Goal: Transaction & Acquisition: Obtain resource

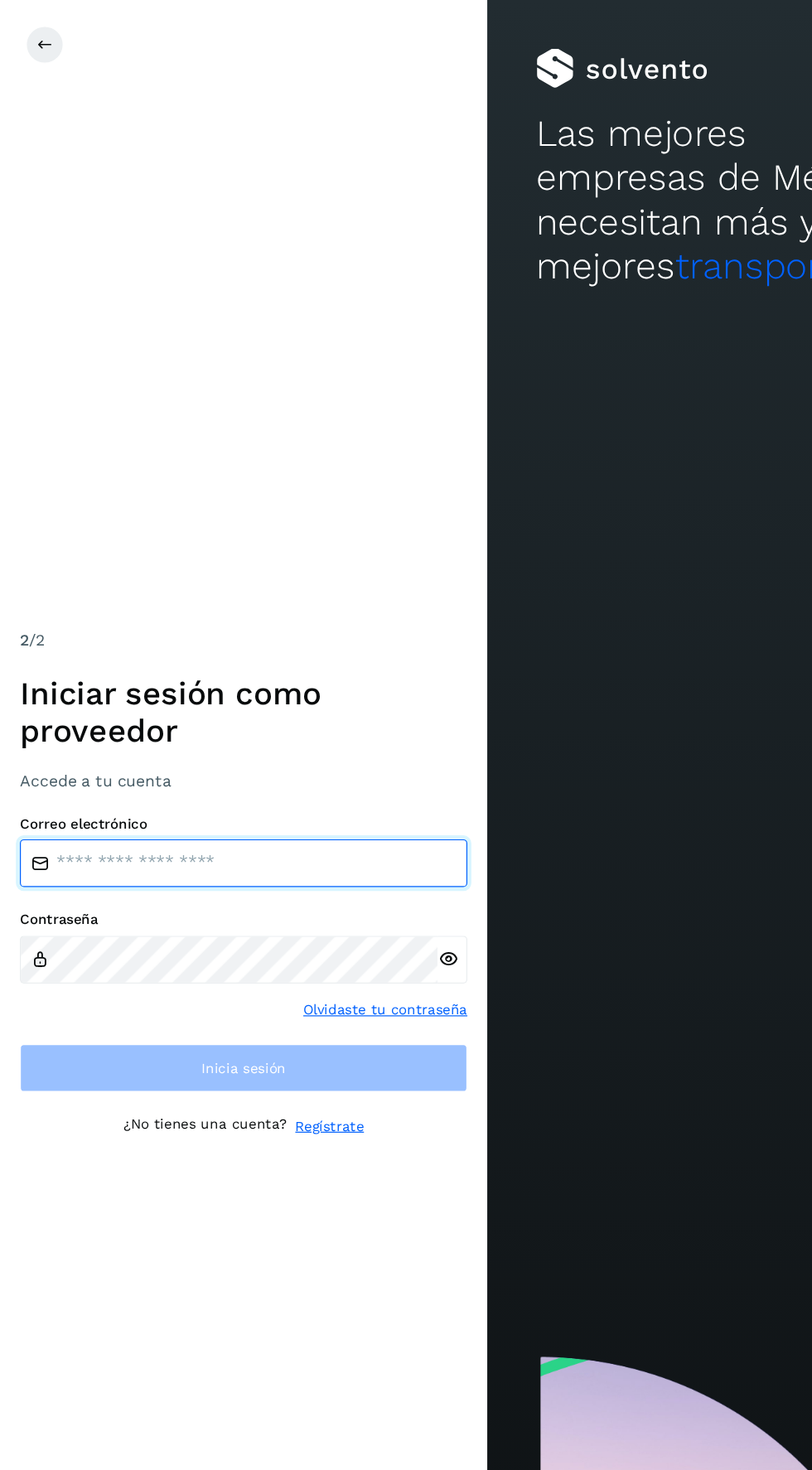
click at [259, 739] on input "email" at bounding box center [203, 720] width 373 height 39
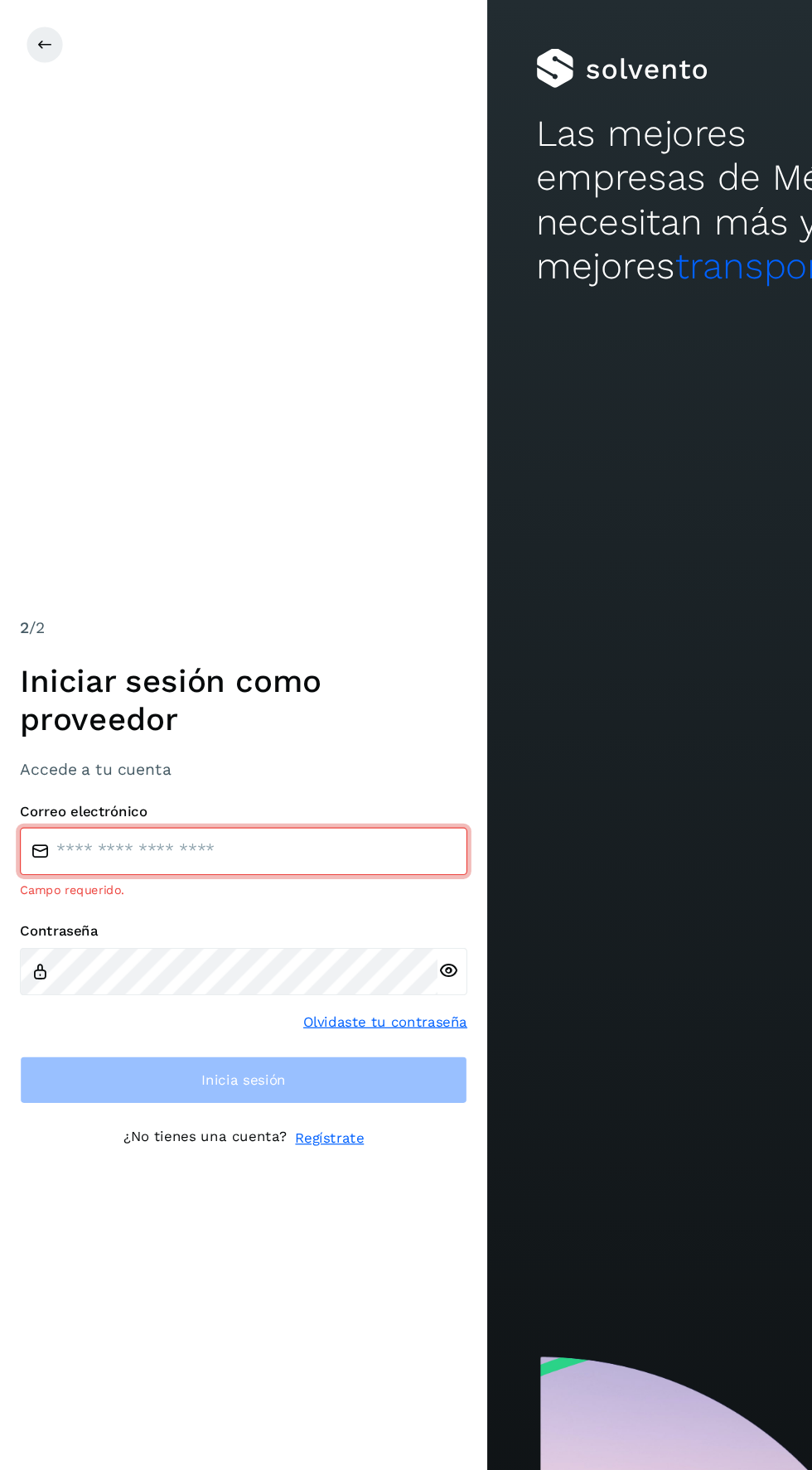
type input "**********"
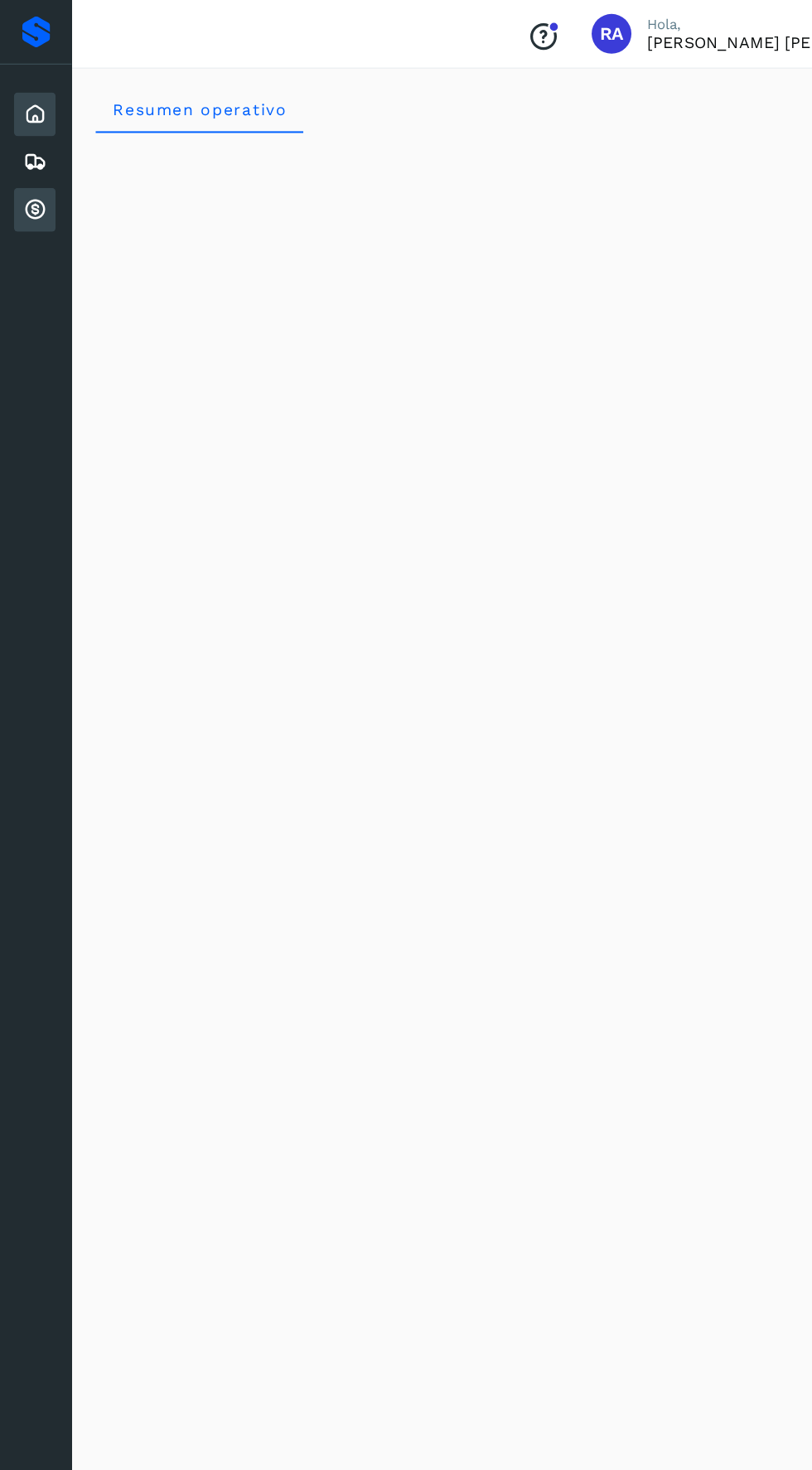
click at [26, 173] on icon at bounding box center [28, 175] width 20 height 20
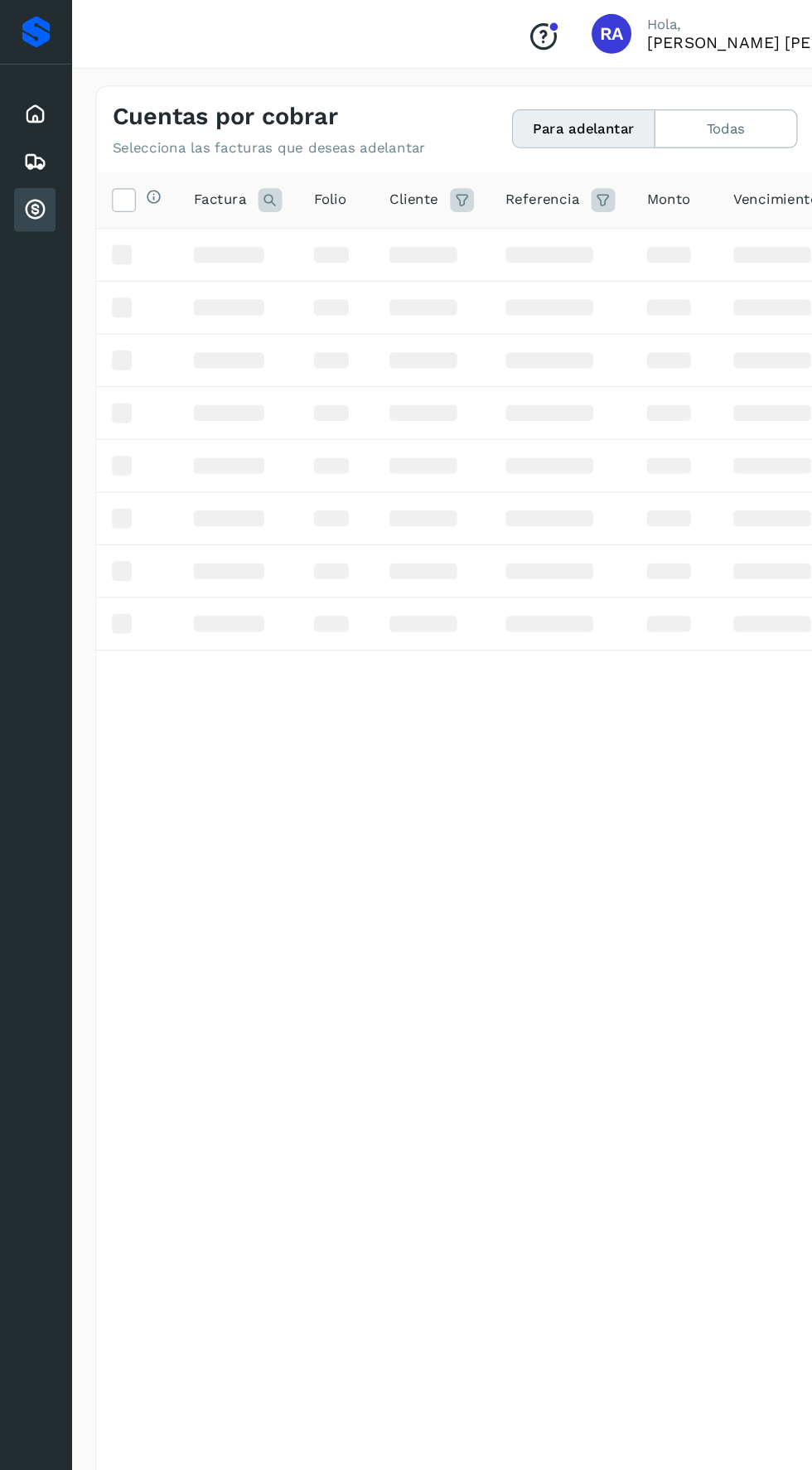
click at [26, 173] on icon at bounding box center [28, 175] width 20 height 20
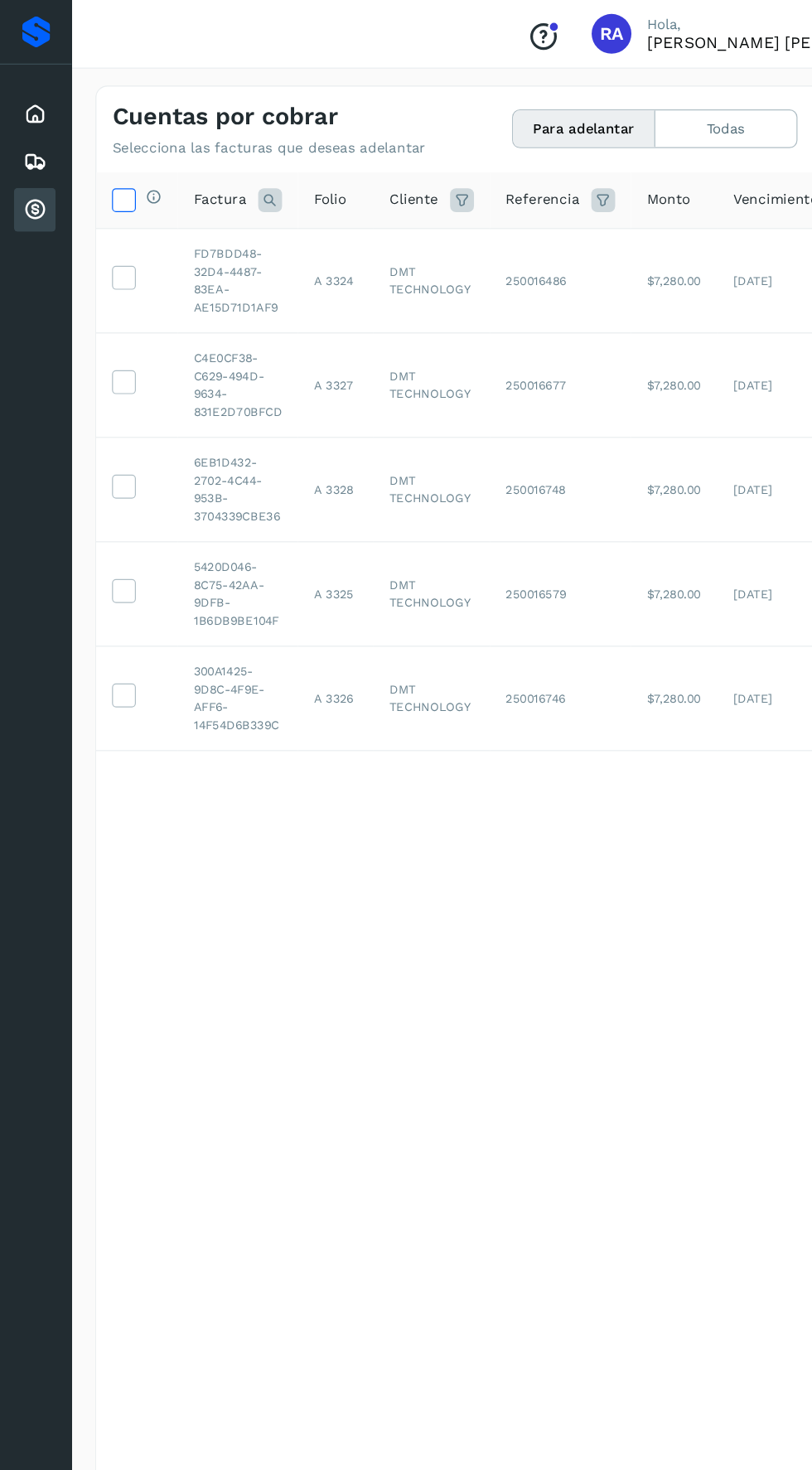
click at [109, 169] on icon at bounding box center [103, 165] width 18 height 18
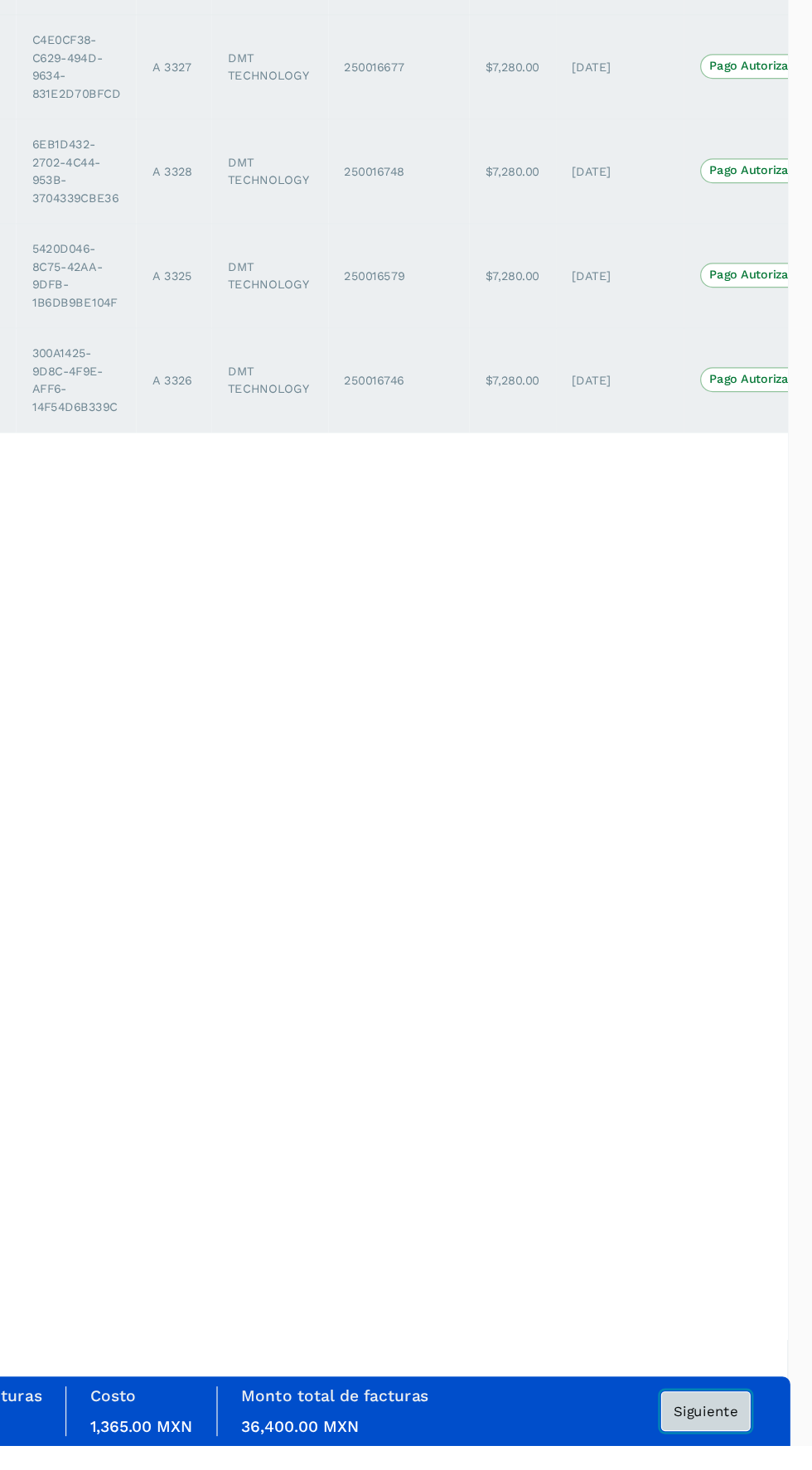
click at [721, 1447] on span "Siguiente" at bounding box center [723, 1441] width 53 height 11
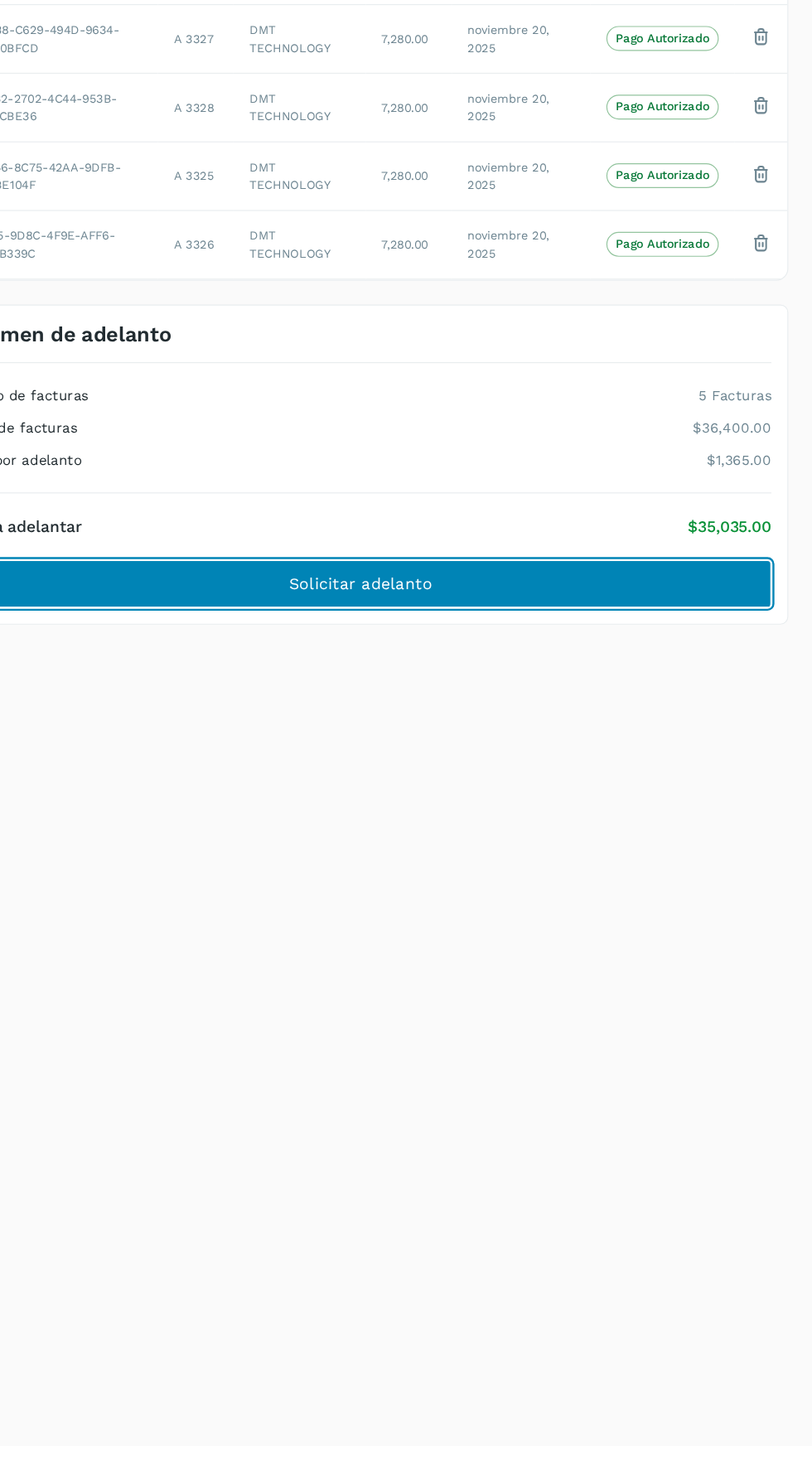
click at [318, 750] on button "Solicitar adelanto" at bounding box center [436, 751] width 684 height 39
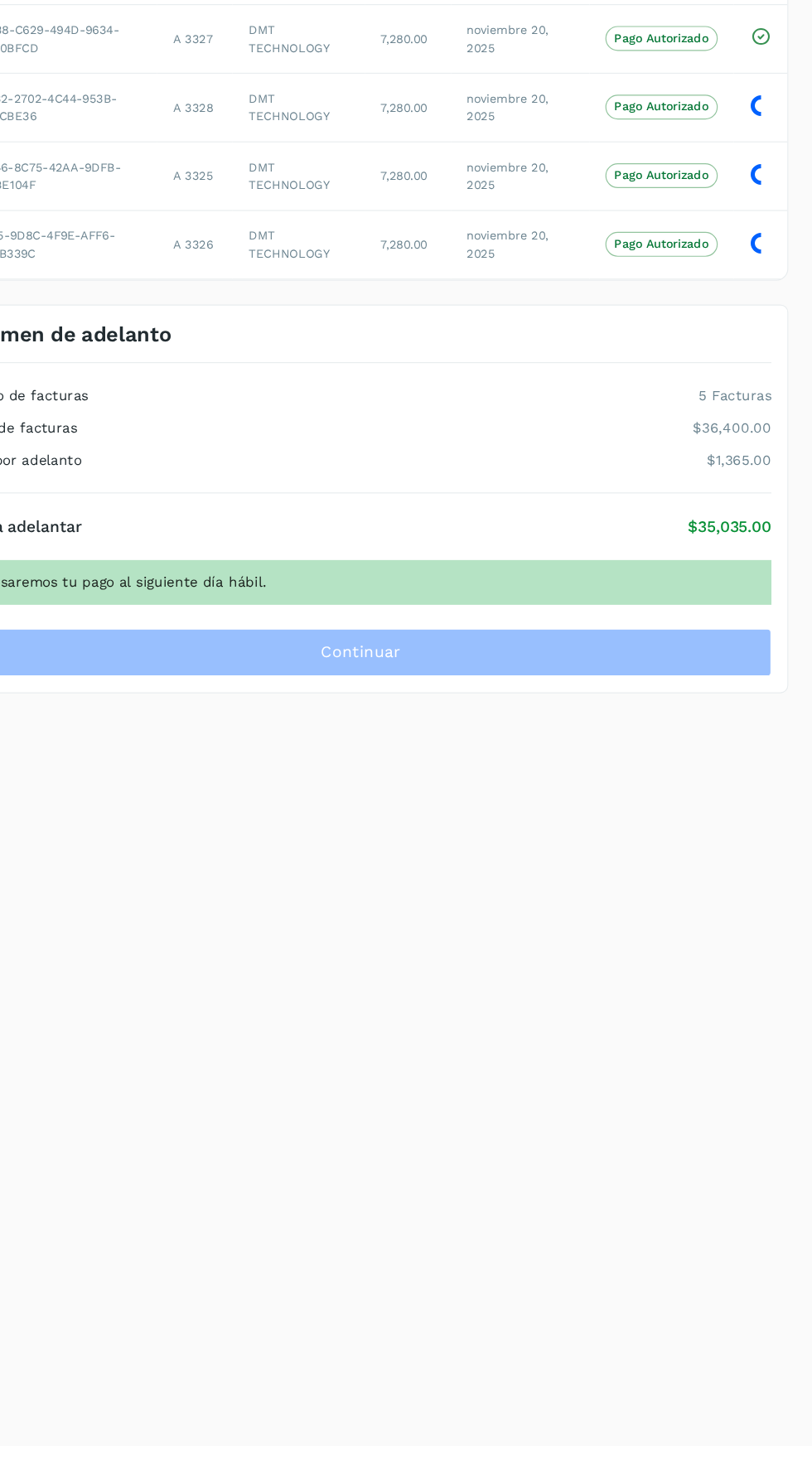
click at [639, 655] on div "Número de facturas 5 Facturas Monto de facturas $36,400.00 Costo por adelanto $…" at bounding box center [436, 622] width 684 height 109
